Goal: Navigation & Orientation: Find specific page/section

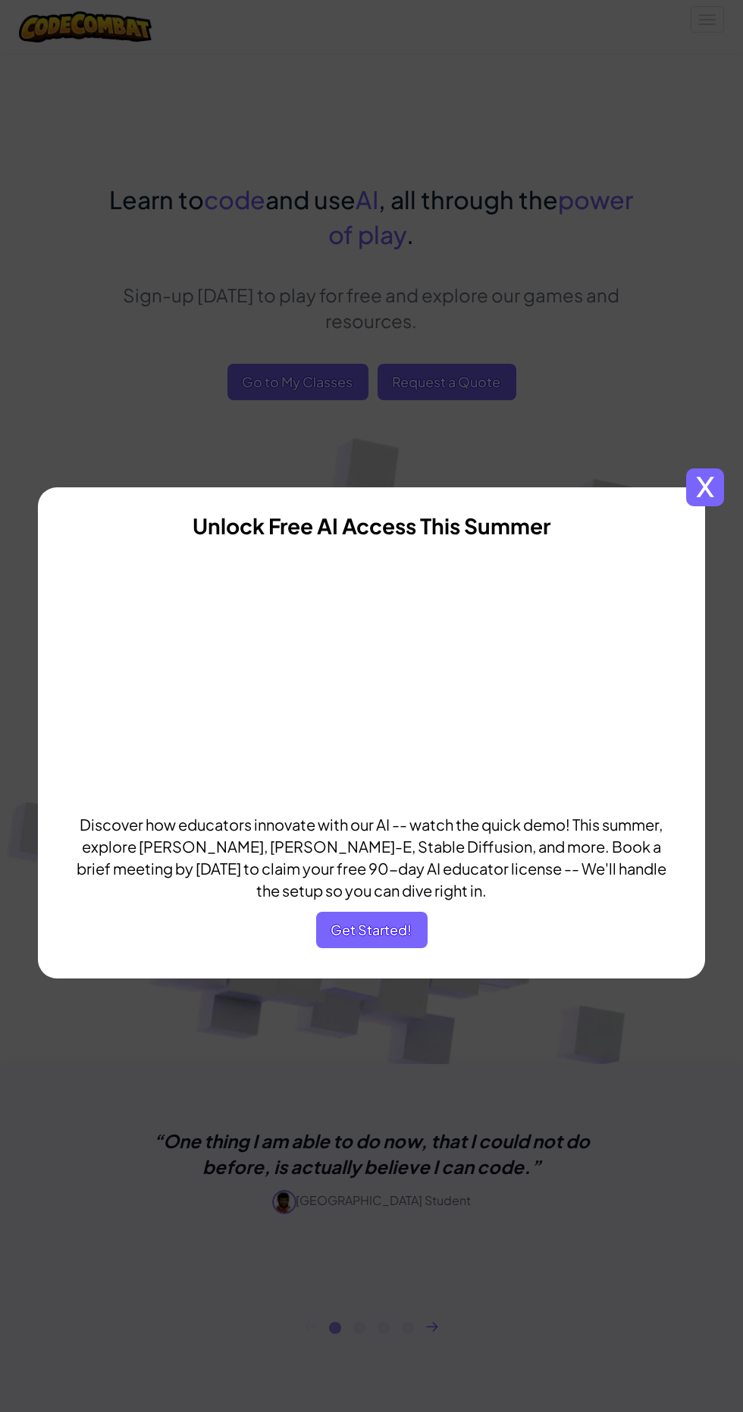
click at [402, 928] on span "Get Started!" at bounding box center [371, 929] width 111 height 36
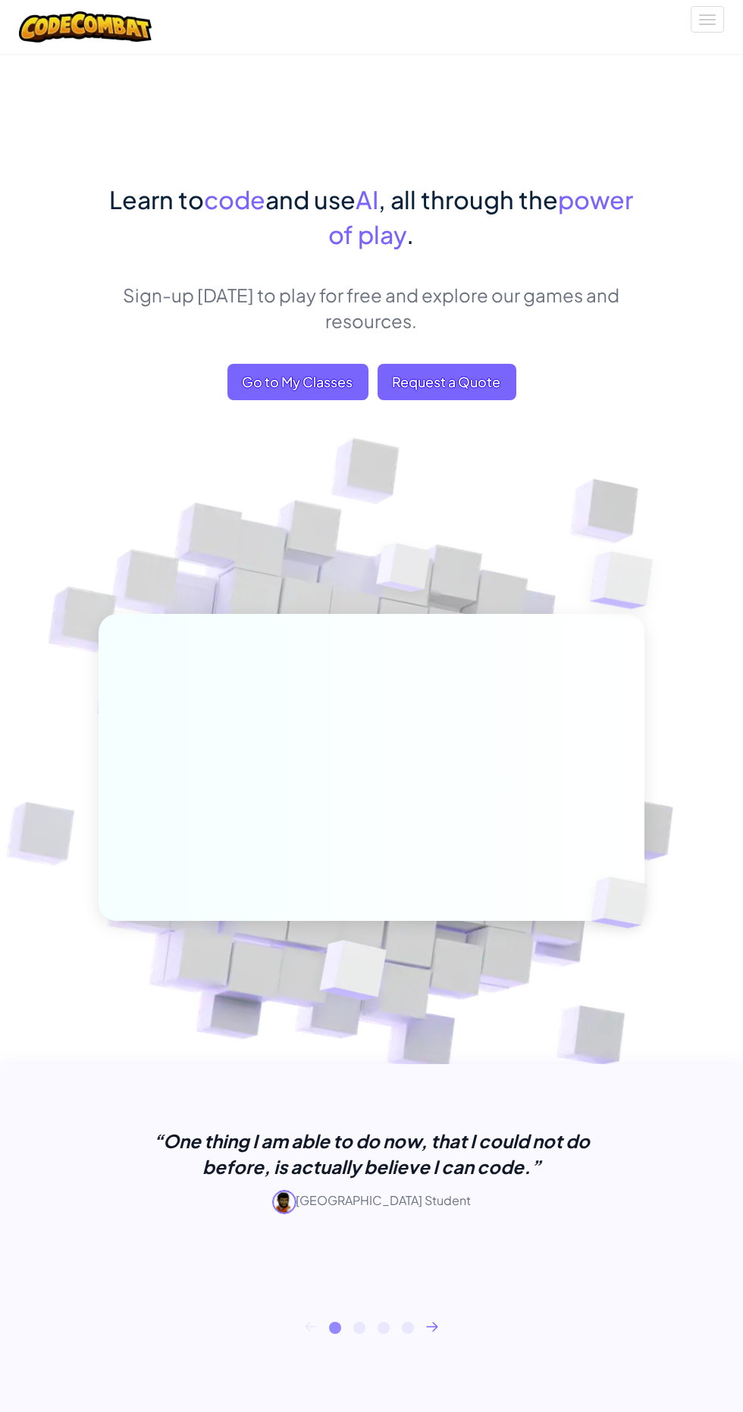
click at [278, 398] on span "Go to My Classes" at bounding box center [297, 382] width 141 height 36
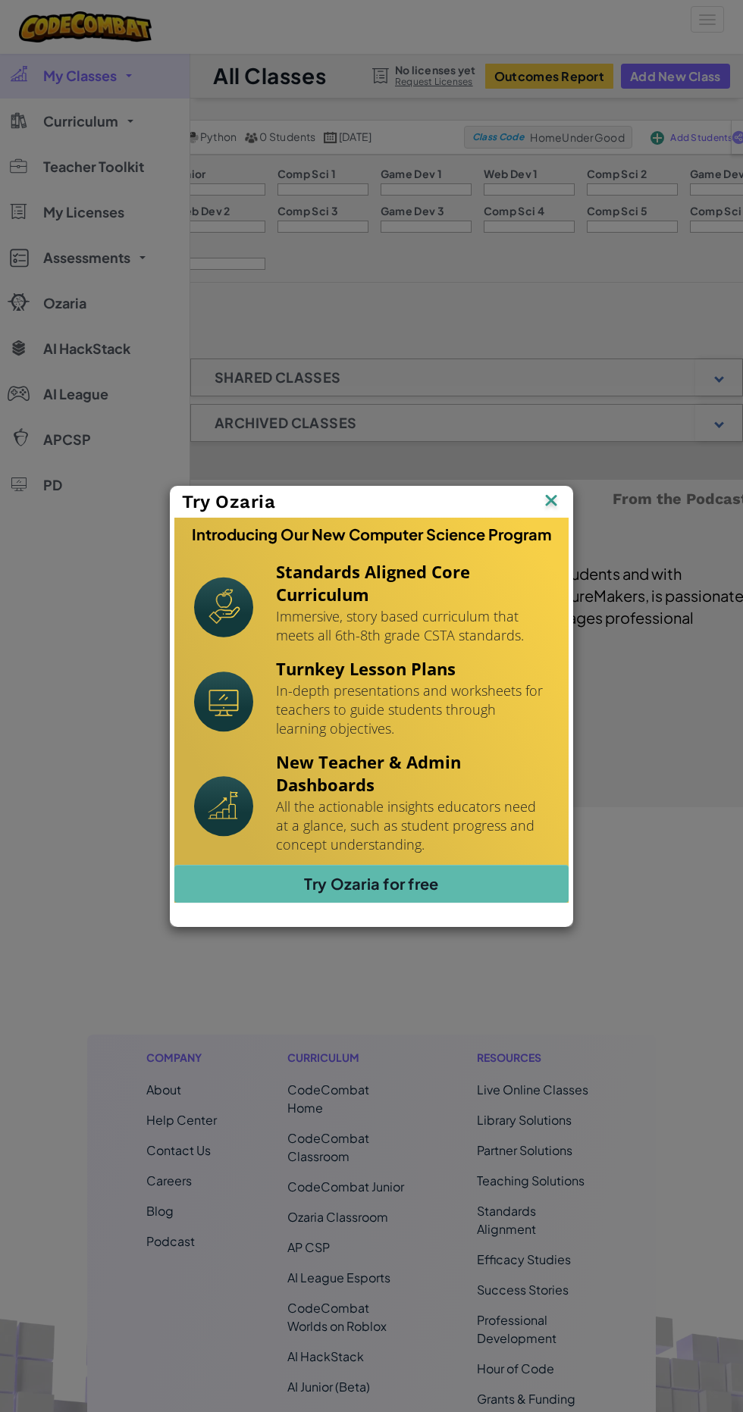
click at [0, 0] on img at bounding box center [0, 0] width 0 height 0
